Goal: Information Seeking & Learning: Check status

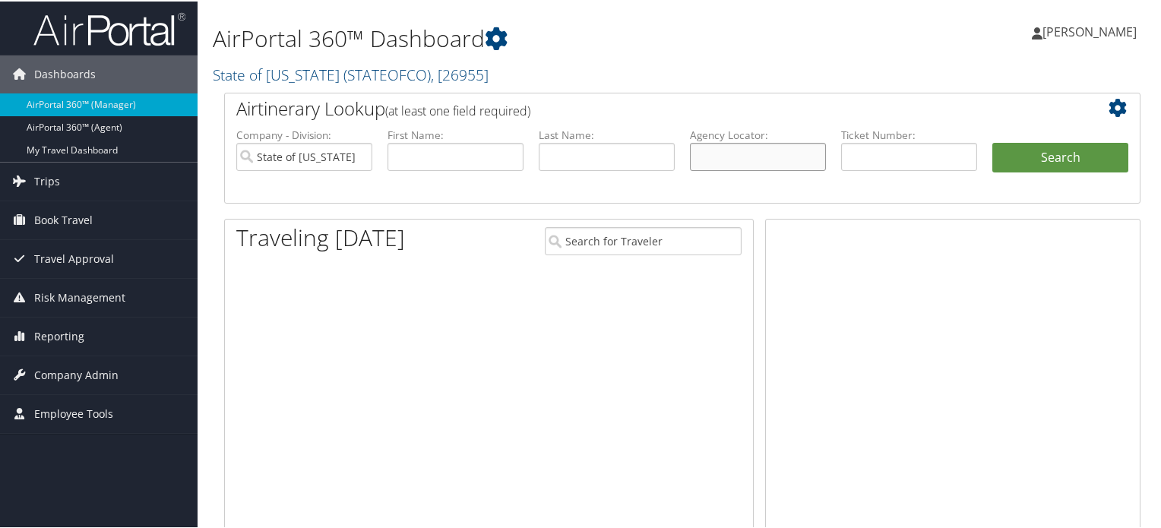
drag, startPoint x: 0, startPoint y: 0, endPoint x: 783, endPoint y: 165, distance: 799.8
click at [783, 165] on input "text" at bounding box center [758, 155] width 136 height 28
paste input "DM6BZ4"
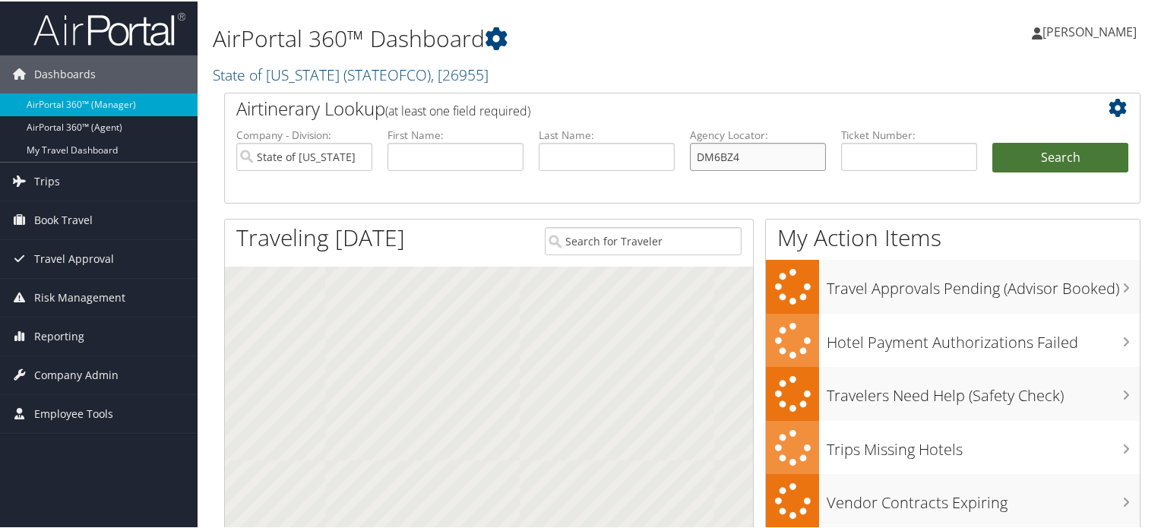
type input "DM6BZ4"
click at [1020, 153] on button "Search" at bounding box center [1060, 156] width 136 height 30
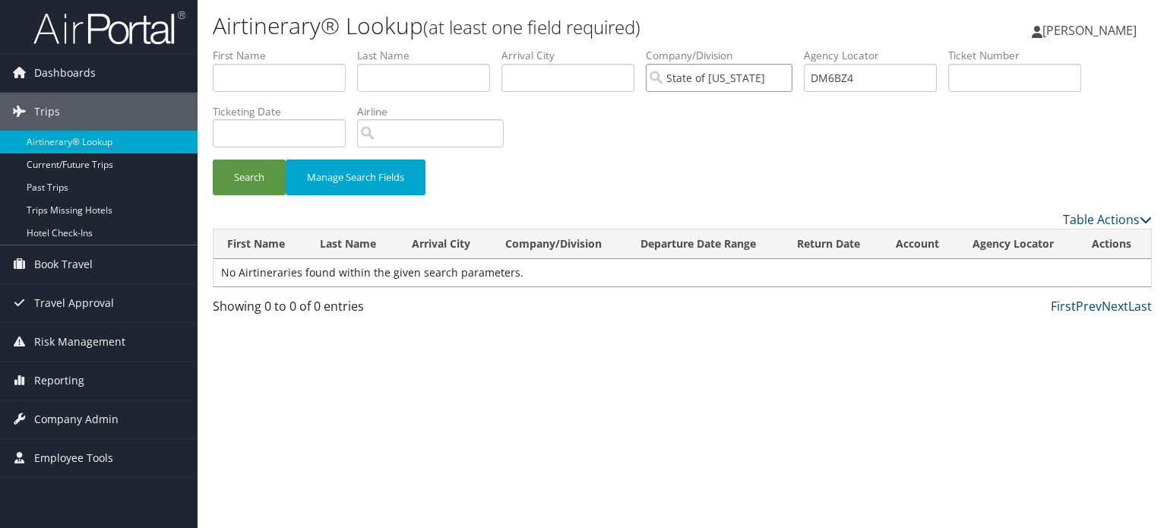
click at [787, 79] on input "State of [US_STATE]" at bounding box center [719, 78] width 147 height 28
click at [869, 78] on input "DM6BZ4" at bounding box center [870, 78] width 133 height 28
click at [790, 78] on input "State of Colorado" at bounding box center [719, 78] width 147 height 28
click at [824, 78] on input "DM6BZ4" at bounding box center [870, 78] width 133 height 28
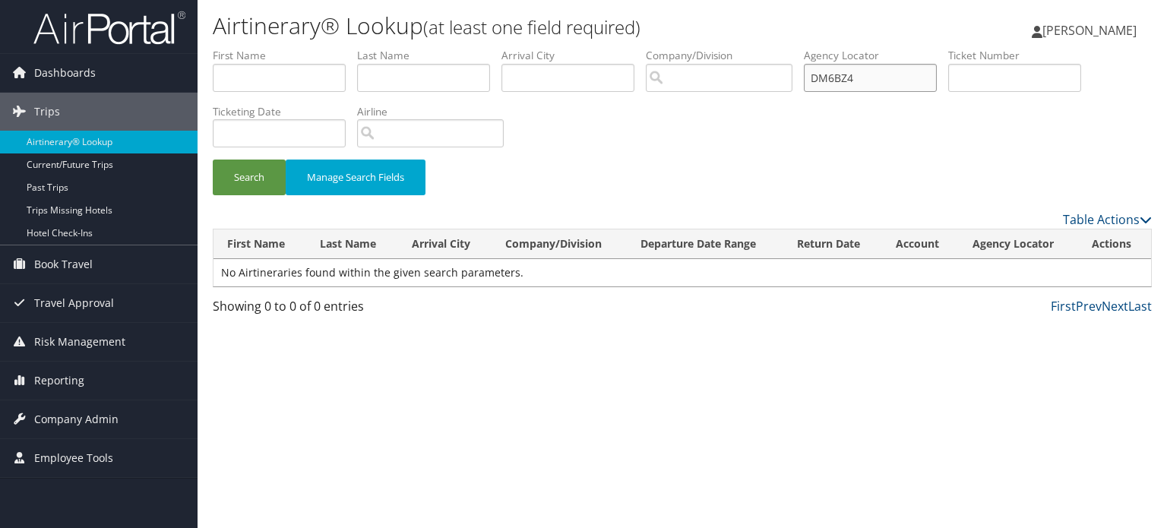
click at [824, 78] on input "DM6BZ4" at bounding box center [870, 78] width 133 height 28
click at [245, 171] on button "Search" at bounding box center [249, 178] width 73 height 36
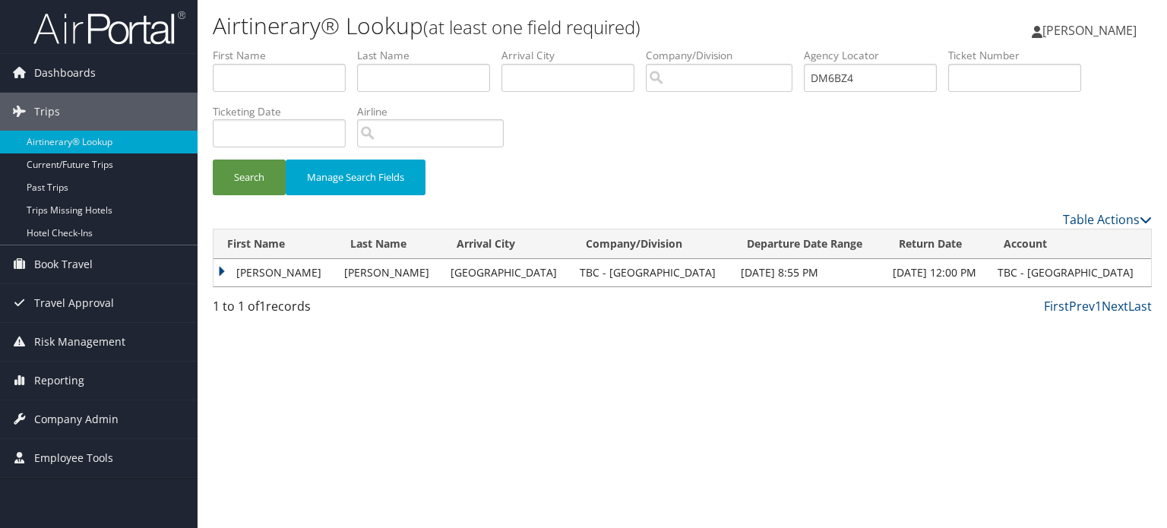
click at [293, 280] on td "JENNIFER NANCY LEE" at bounding box center [275, 272] width 123 height 27
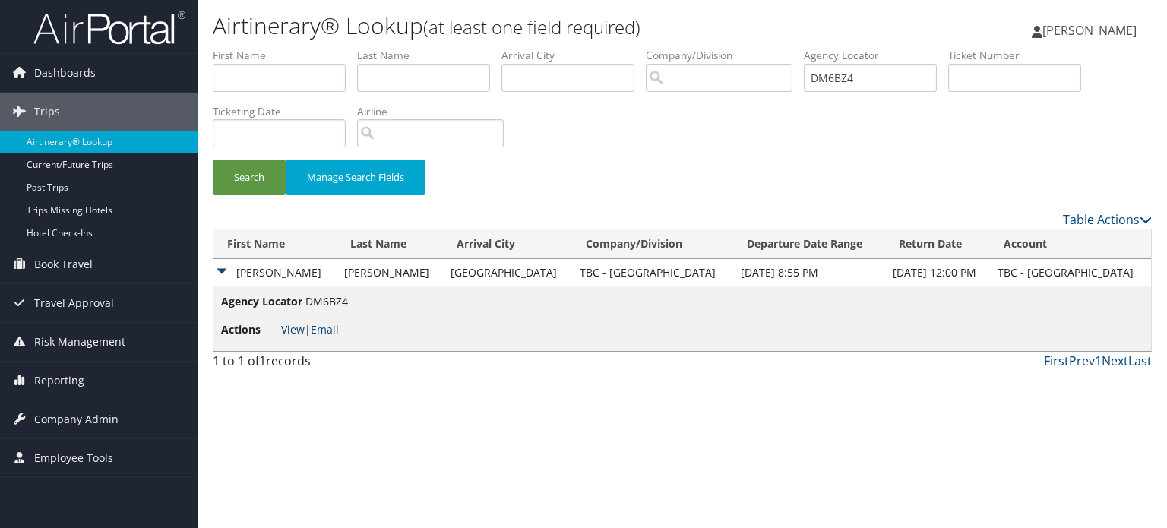
click at [286, 332] on link "View" at bounding box center [293, 329] width 24 height 14
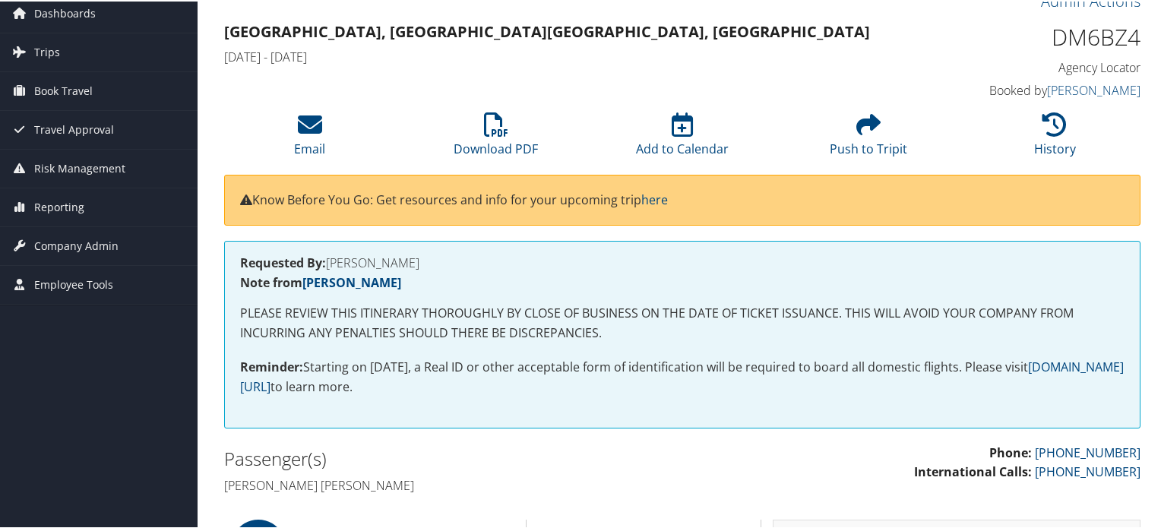
scroll to position [33, 0]
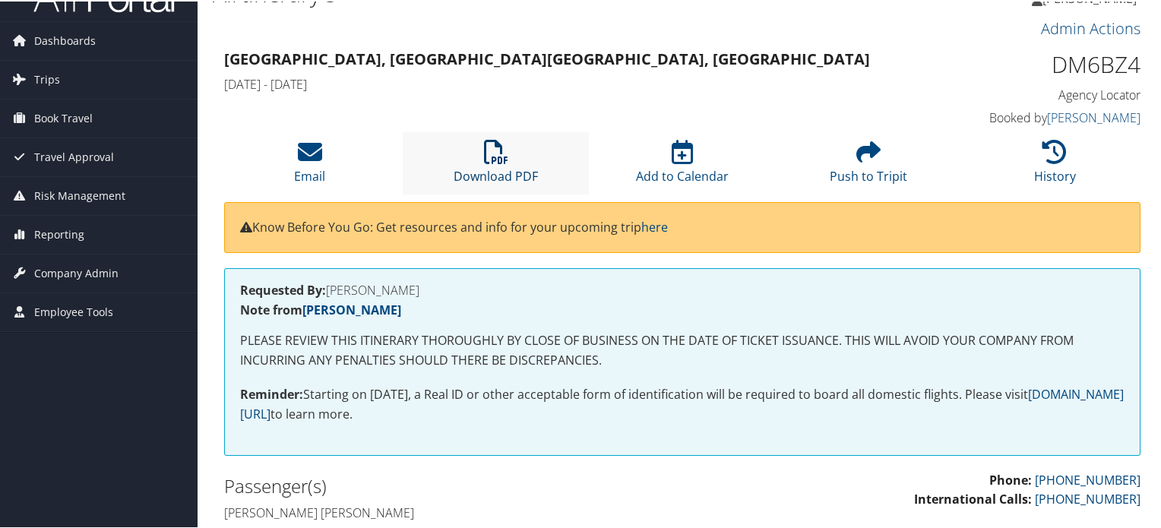
click at [489, 150] on icon at bounding box center [496, 150] width 24 height 24
